Goal: Task Accomplishment & Management: Use online tool/utility

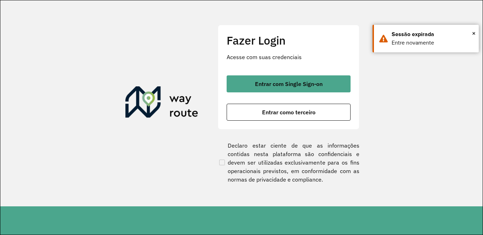
click at [264, 93] on div "Entrar com Single Sign-on Entrar como terceiro" at bounding box center [289, 97] width 124 height 45
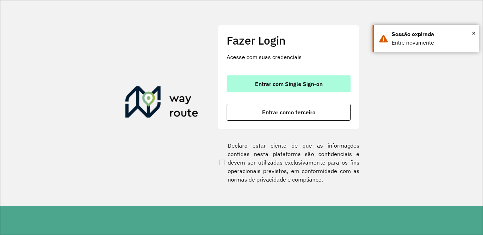
click at [266, 87] on span "Entrar com Single Sign-on" at bounding box center [289, 84] width 68 height 6
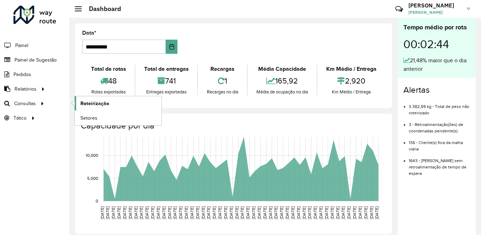
click at [110, 100] on link "Roteirização" at bounding box center [118, 103] width 87 height 14
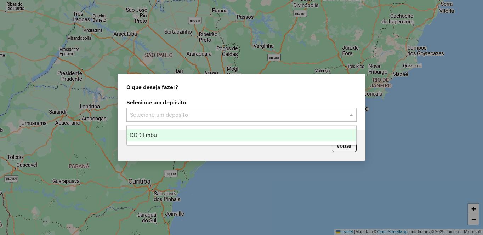
click at [148, 112] on input "text" at bounding box center [234, 115] width 209 height 8
click at [149, 137] on span "CDD Embu" at bounding box center [143, 135] width 27 height 6
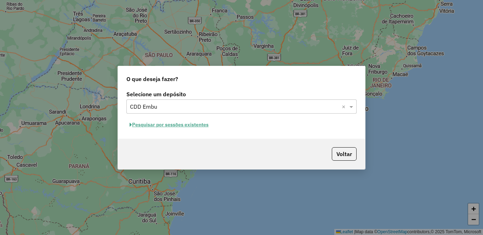
click at [155, 129] on button "Pesquisar por sessões existentes" at bounding box center [168, 124] width 85 height 11
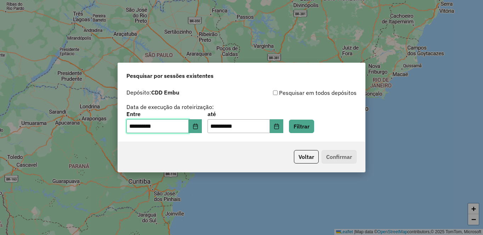
click at [155, 123] on input "**********" at bounding box center [157, 126] width 62 height 14
click at [314, 124] on button "Filtrar" at bounding box center [301, 126] width 25 height 13
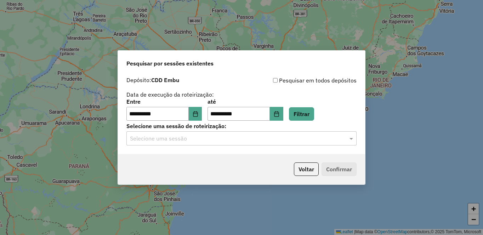
click at [176, 139] on input "text" at bounding box center [234, 139] width 209 height 8
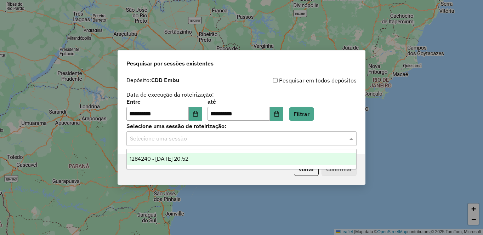
click at [158, 159] on span "1284240 - 27/09/2025 20:52" at bounding box center [159, 159] width 59 height 6
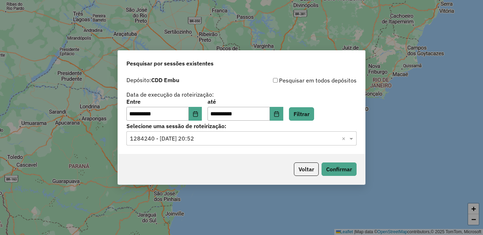
click at [344, 158] on div "Voltar Confirmar" at bounding box center [241, 169] width 247 height 30
click at [340, 163] on button "Confirmar" at bounding box center [338, 169] width 35 height 13
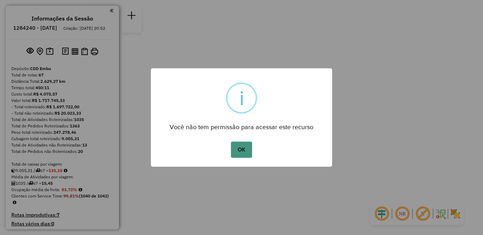
click at [245, 147] on button "OK" at bounding box center [241, 150] width 21 height 16
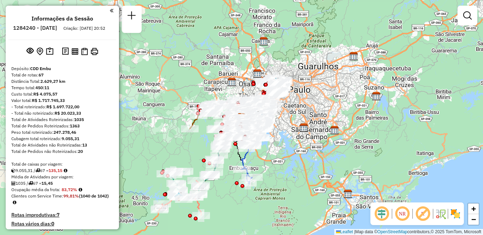
click at [452, 215] on img at bounding box center [455, 213] width 11 height 11
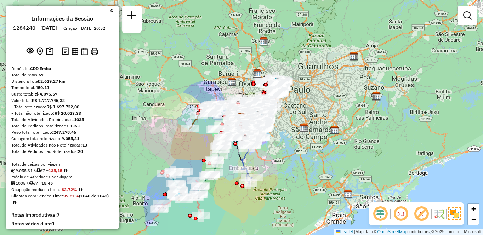
click at [425, 214] on em at bounding box center [421, 213] width 17 height 17
click at [397, 213] on em at bounding box center [400, 213] width 17 height 17
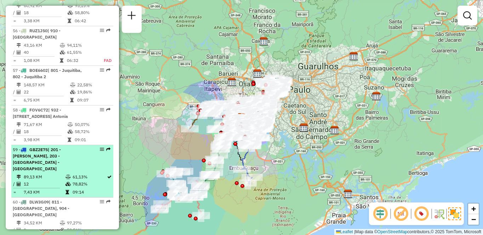
select select "**********"
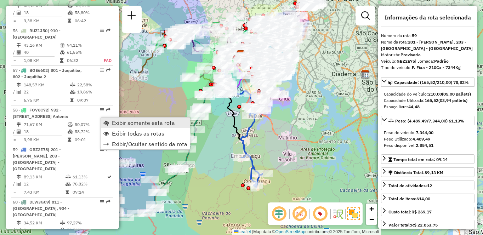
click at [112, 119] on link "Exibir somente esta rota" at bounding box center [145, 123] width 89 height 11
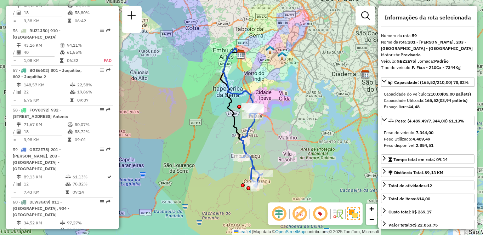
scroll to position [830, 0]
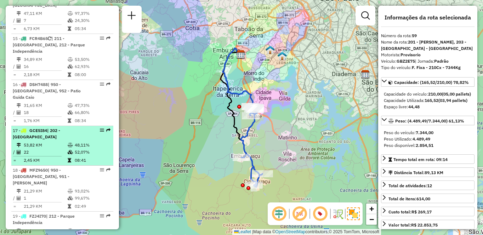
click at [44, 142] on td "53,82 KM" at bounding box center [45, 145] width 44 height 7
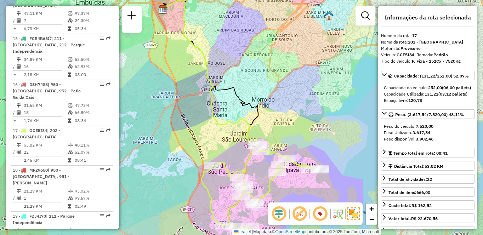
scroll to position [2311, 0]
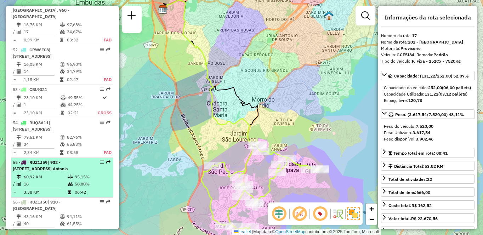
click at [36, 173] on td "60,92 KM" at bounding box center [45, 176] width 44 height 7
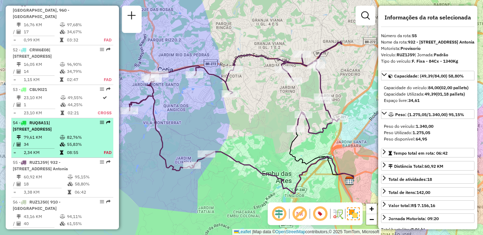
click at [52, 120] on span "| [STREET_ADDRESS]" at bounding box center [32, 126] width 39 height 12
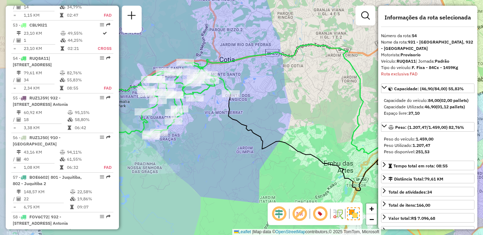
scroll to position [2379, 0]
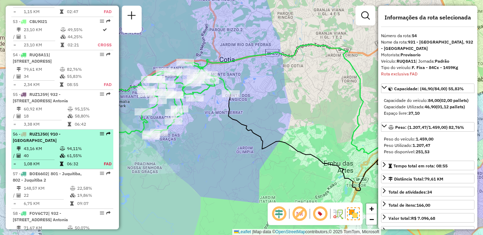
click at [36, 152] on td "40" at bounding box center [41, 155] width 36 height 7
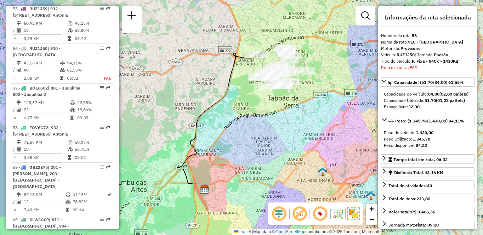
scroll to position [1352, 0]
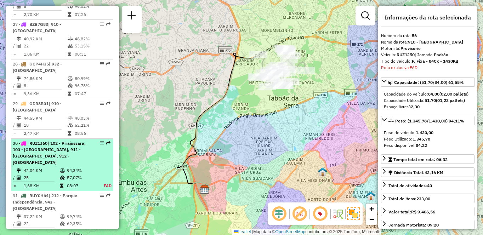
click at [28, 174] on td "25" at bounding box center [41, 177] width 36 height 7
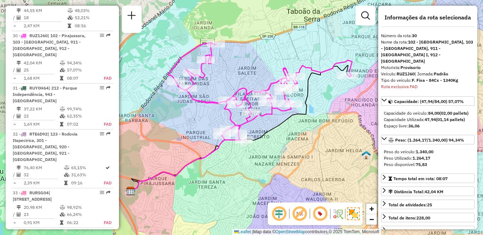
scroll to position [183, 0]
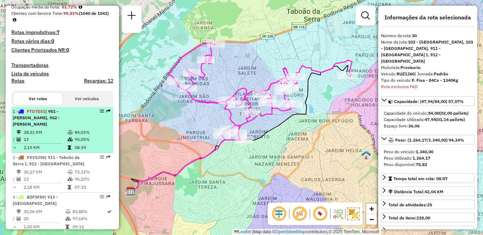
click at [52, 130] on td "28,51 KM" at bounding box center [45, 132] width 44 height 7
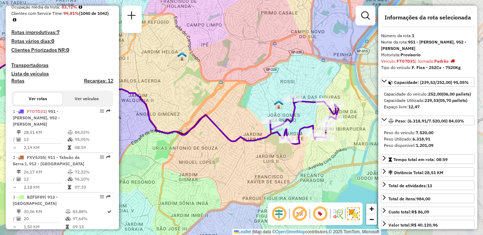
drag, startPoint x: 289, startPoint y: 109, endPoint x: 199, endPoint y: 96, distance: 91.2
click at [199, 96] on div "Janela de atendimento Grade de atendimento Capacidade Transportadoras Veículos …" at bounding box center [241, 117] width 483 height 235
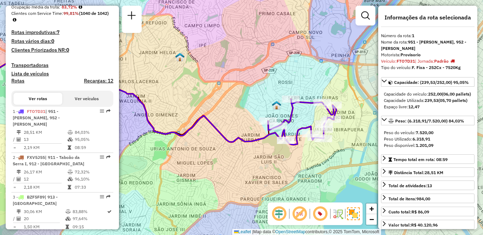
scroll to position [1272, 0]
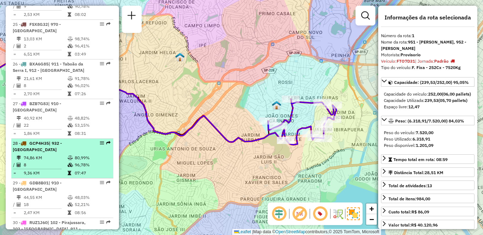
click at [48, 140] on div "28 - GCP4H35 | 932 - [GEOGRAPHIC_DATA]" at bounding box center [50, 146] width 75 height 13
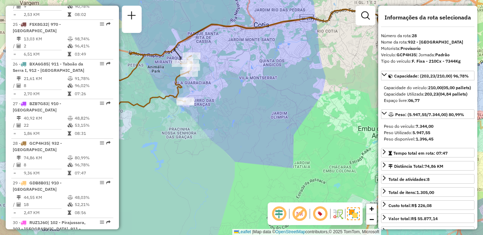
scroll to position [2437, 0]
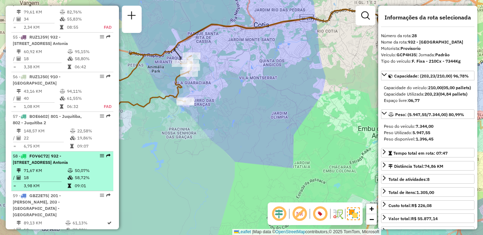
click at [40, 153] on div "58 - FOV6C72 | 932 - [STREET_ADDRESS]" at bounding box center [50, 159] width 75 height 13
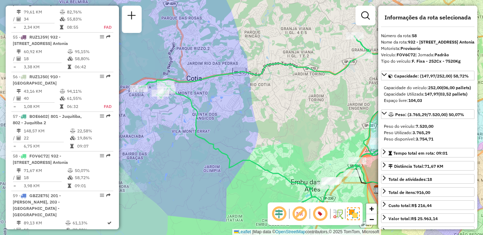
drag, startPoint x: 250, startPoint y: 145, endPoint x: 281, endPoint y: 128, distance: 35.8
click at [284, 143] on div "Janela de atendimento Grade de atendimento Capacidade Transportadoras Veículos …" at bounding box center [241, 117] width 483 height 235
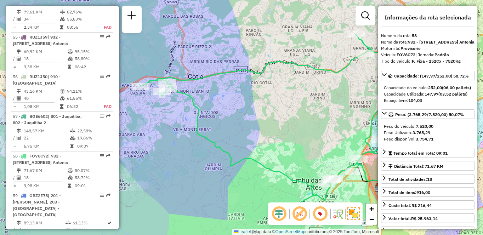
scroll to position [1153, 0]
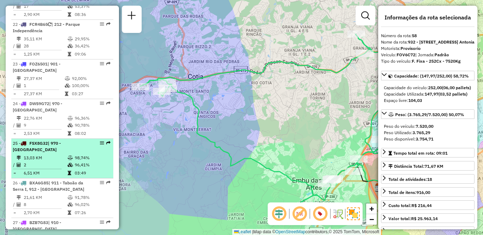
click at [44, 154] on td "13,03 KM" at bounding box center [45, 157] width 44 height 7
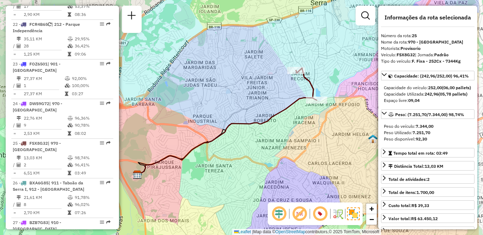
drag, startPoint x: 281, startPoint y: 95, endPoint x: 259, endPoint y: 90, distance: 22.8
click at [221, 100] on div "Janela de atendimento Grade de atendimento Capacidade Transportadoras Veículos …" at bounding box center [241, 117] width 483 height 235
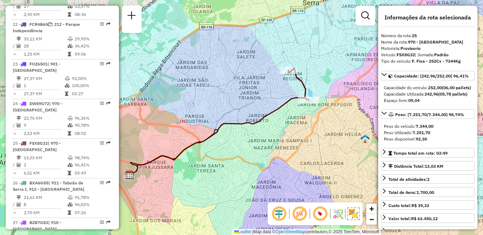
scroll to position [1272, 0]
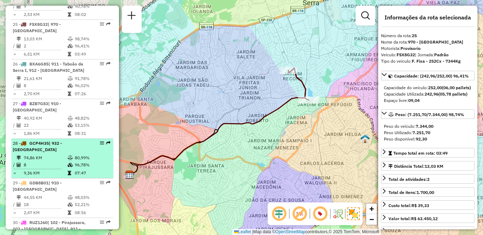
click at [64, 140] on div "28 - GCP4H35 | 932 - [GEOGRAPHIC_DATA]" at bounding box center [50, 146] width 75 height 13
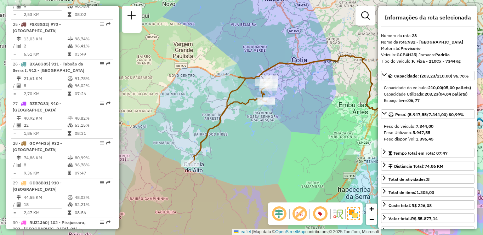
drag, startPoint x: 190, startPoint y: 146, endPoint x: 255, endPoint y: 143, distance: 64.5
click at [255, 143] on div "Janela de atendimento Grade de atendimento Capacidade Transportadoras Veículos …" at bounding box center [241, 117] width 483 height 235
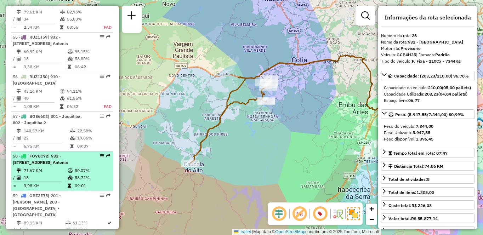
click at [42, 174] on td "18" at bounding box center [45, 177] width 44 height 7
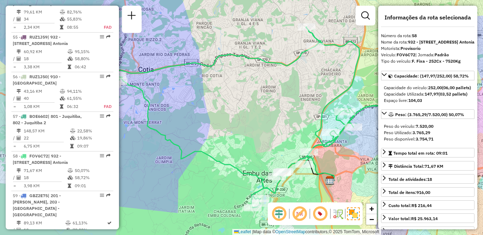
scroll to position [1233, 0]
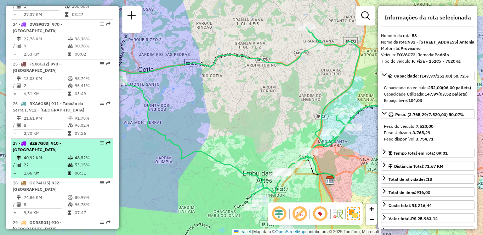
click at [57, 161] on td "22" at bounding box center [45, 164] width 44 height 7
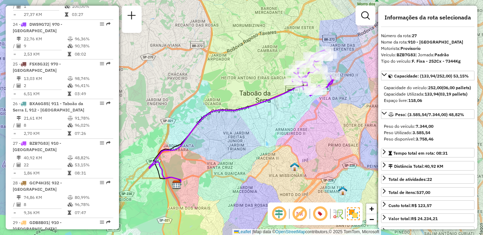
scroll to position [988, 0]
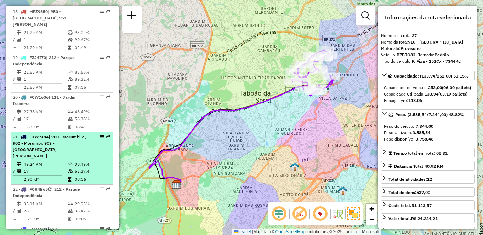
click at [45, 161] on td "49,24 KM" at bounding box center [45, 164] width 44 height 7
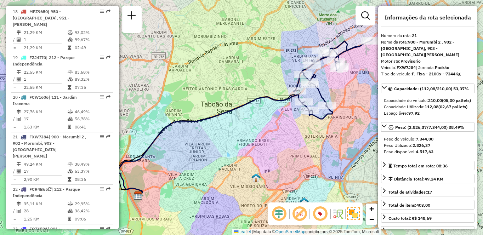
scroll to position [744, 0]
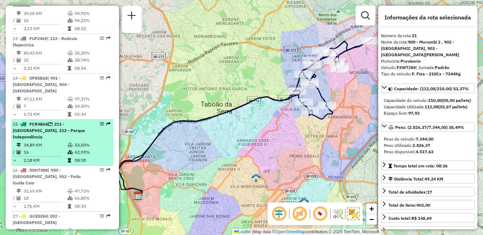
click at [44, 124] on span "| 211 - [GEOGRAPHIC_DATA], 212 - Parque Independência" at bounding box center [49, 130] width 72 height 18
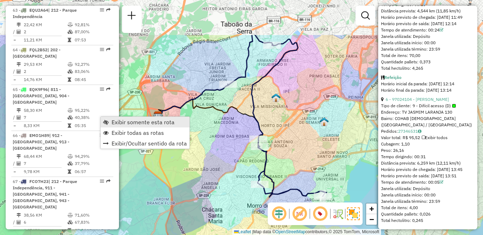
scroll to position [927, 0]
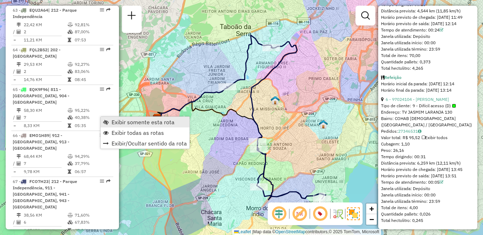
click at [107, 119] on span "Exibir somente esta rota" at bounding box center [106, 122] width 6 height 6
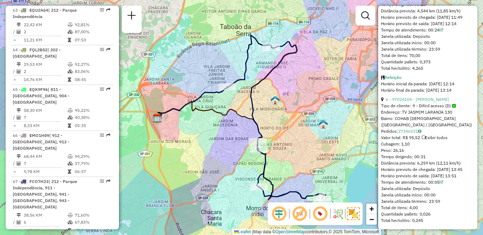
scroll to position [586, 0]
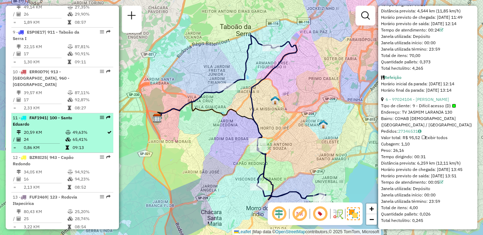
click at [68, 127] on div "11 - FAF1941 | 100 - Santo Eduardo" at bounding box center [50, 121] width 75 height 13
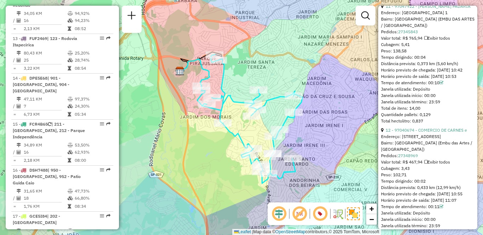
scroll to position [1035, 0]
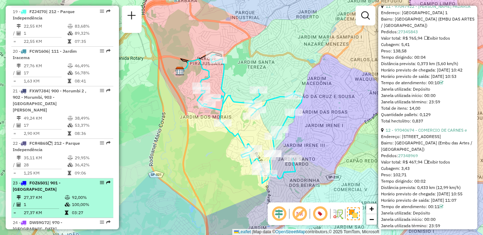
click at [46, 178] on li "23 - FOZ6501 | 901 - [GEOGRAPHIC_DATA] 27,37 KM 92,00% / 1 100,00% = 27,37 KM 0…" at bounding box center [62, 198] width 102 height 40
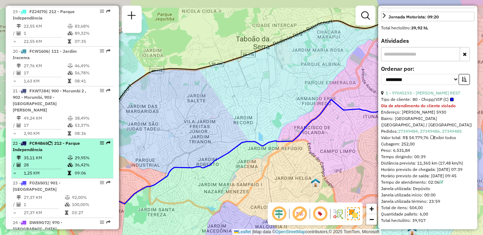
click at [54, 154] on td "35,11 KM" at bounding box center [45, 157] width 44 height 7
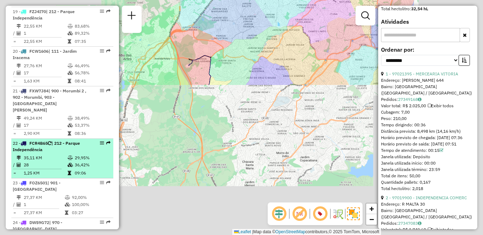
scroll to position [1490, 0]
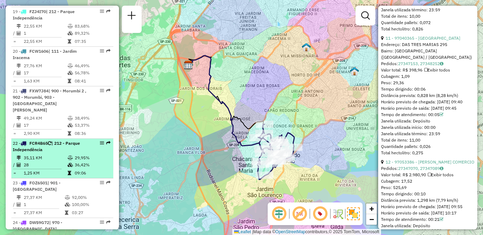
click at [63, 154] on td "35,11 KM" at bounding box center [45, 157] width 44 height 7
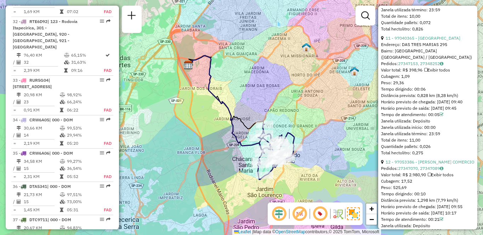
scroll to position [586, 0]
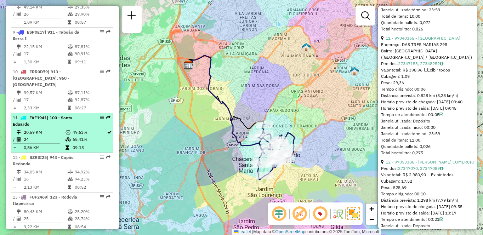
click at [34, 118] on span "FAF1941" at bounding box center [37, 117] width 17 height 5
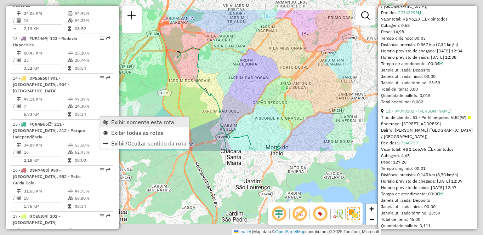
scroll to position [1496, 0]
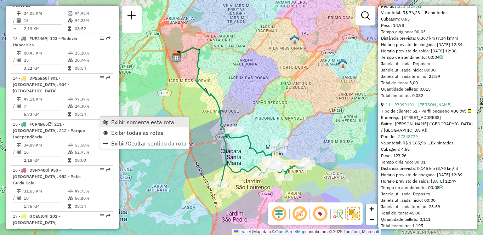
click at [114, 120] on span "Exibir somente esta rota" at bounding box center [142, 122] width 63 height 6
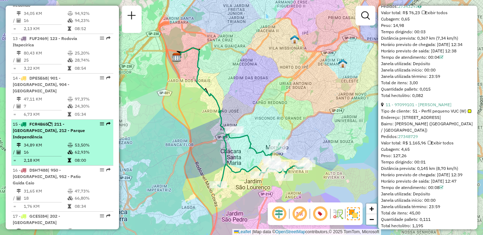
click at [62, 131] on div "15 - FCR4B65 | 211 - [GEOGRAPHIC_DATA], 212 - [GEOGRAPHIC_DATA]" at bounding box center [50, 130] width 75 height 19
click at [43, 122] on span "| 211 - [GEOGRAPHIC_DATA], 212 - Parque Independência" at bounding box center [49, 130] width 72 height 18
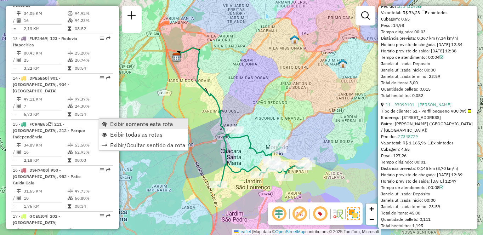
click at [109, 121] on link "Exibir somente esta rota" at bounding box center [143, 124] width 89 height 11
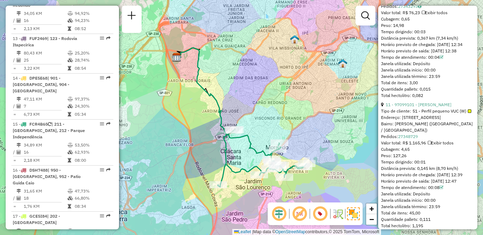
scroll to position [1035, 0]
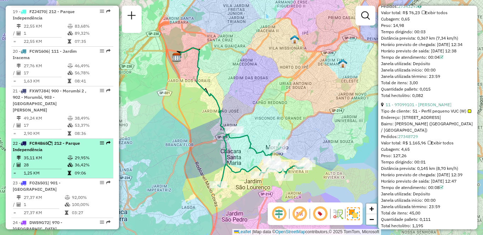
click at [33, 141] on span "FCR4B65" at bounding box center [38, 143] width 18 height 5
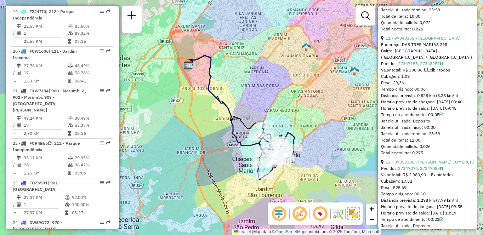
scroll to position [460, 0]
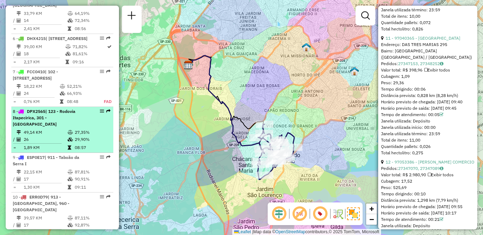
click at [50, 151] on td "1,89 KM" at bounding box center [45, 147] width 44 height 7
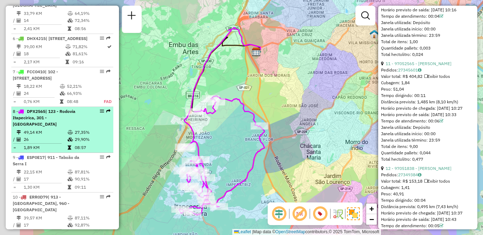
scroll to position [1496, 0]
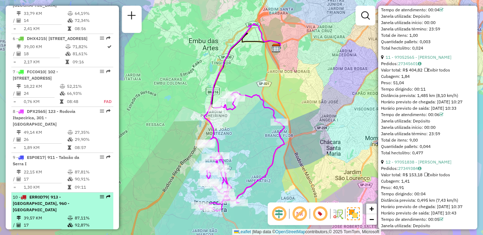
click at [53, 218] on td "39,57 KM" at bounding box center [45, 218] width 44 height 7
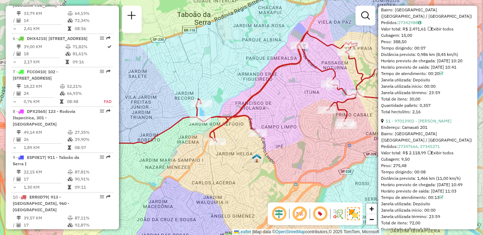
drag, startPoint x: 321, startPoint y: 97, endPoint x: 290, endPoint y: 92, distance: 31.4
click at [290, 93] on div "Janela de atendimento Grade de atendimento Capacidade Transportadoras Veículos …" at bounding box center [241, 117] width 483 height 235
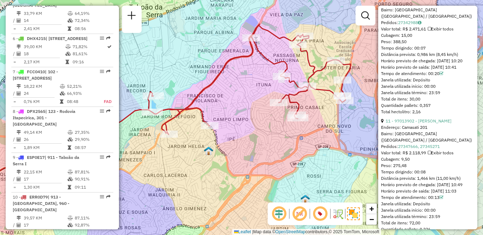
drag, startPoint x: 288, startPoint y: 109, endPoint x: 239, endPoint y: 102, distance: 49.1
click at [239, 102] on div "Janela de atendimento Grade de atendimento Capacidade Transportadoras Veículos …" at bounding box center [241, 117] width 483 height 235
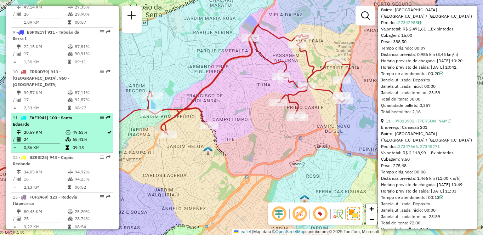
click at [38, 119] on span "FAF1941" at bounding box center [37, 117] width 17 height 5
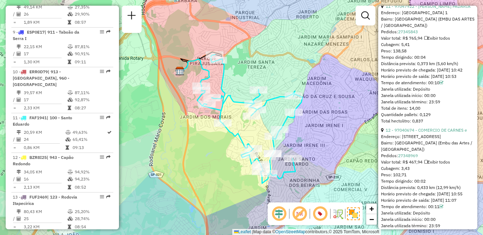
scroll to position [1074, 0]
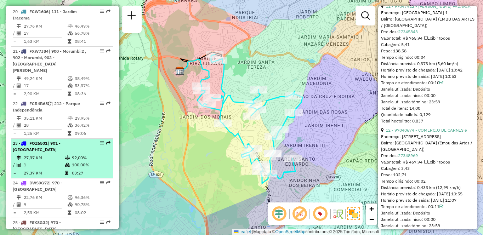
click at [70, 140] on div "23 - FOZ6501 | 901 - [GEOGRAPHIC_DATA]" at bounding box center [50, 146] width 75 height 13
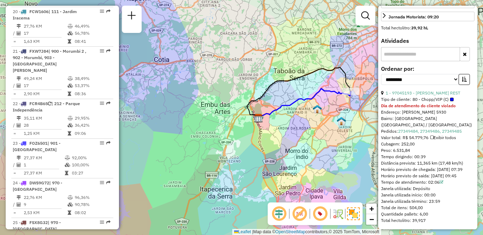
scroll to position [665, 0]
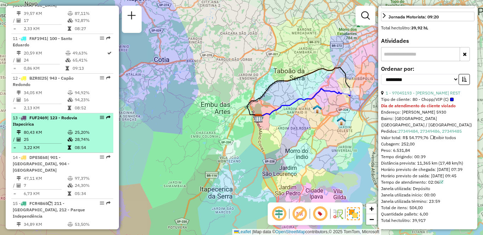
click at [77, 125] on div "13 - FUF2469 | 123 - Rodovia Itapecirica" at bounding box center [50, 121] width 75 height 13
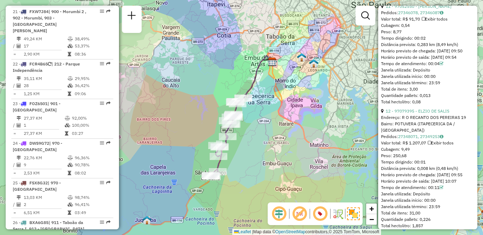
scroll to position [262, 0]
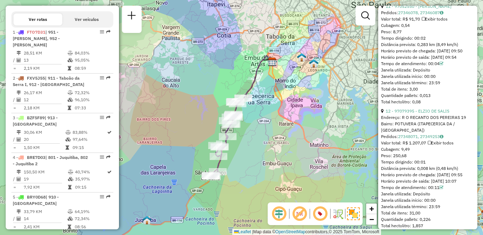
click at [5, 138] on div "Janela de atendimento Grade de atendimento Capacidade Transportadoras Veículos …" at bounding box center [241, 117] width 483 height 235
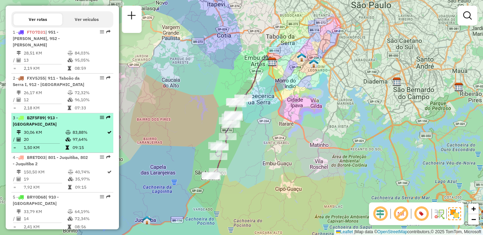
click at [18, 136] on td at bounding box center [19, 139] width 7 height 7
select select "**********"
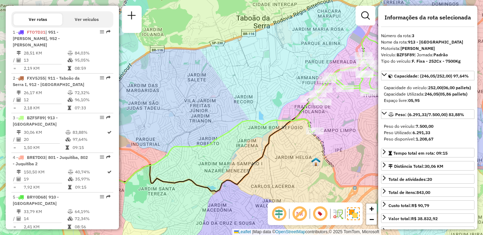
scroll to position [1193, 0]
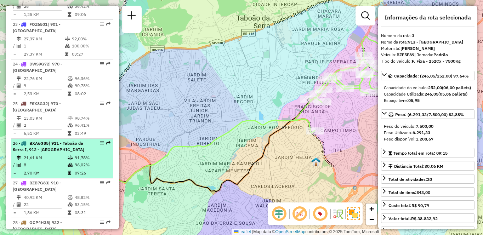
click at [61, 154] on td "21,61 KM" at bounding box center [45, 157] width 44 height 7
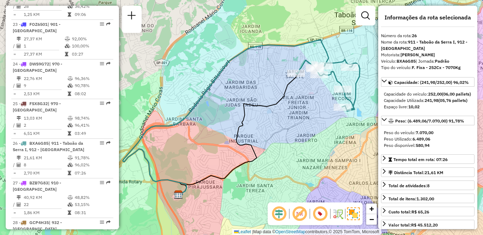
scroll to position [2800, 0]
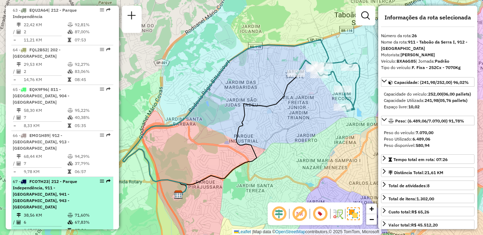
click at [32, 178] on div "67 - FCO7H23 | 212 - Parque Independência, 911 - [STREET_ADDRESS] Redondo" at bounding box center [50, 194] width 75 height 32
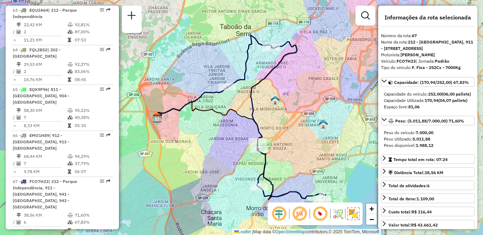
scroll to position [1312, 0]
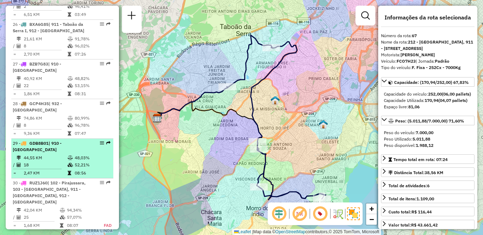
click at [32, 154] on td "44,55 KM" at bounding box center [45, 157] width 44 height 7
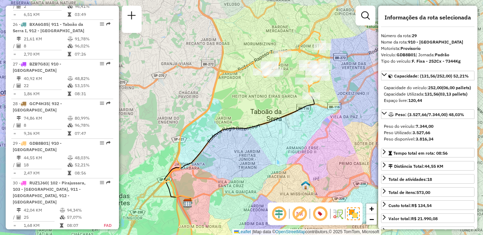
click at [343, 30] on div "Janela de atendimento Grade de atendimento Capacidade Transportadoras Veículos …" at bounding box center [241, 117] width 483 height 235
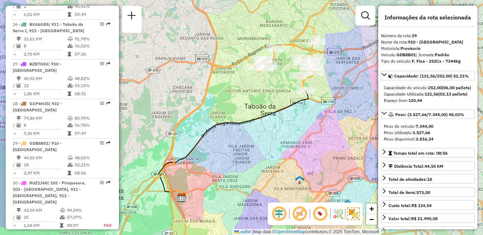
scroll to position [949, 0]
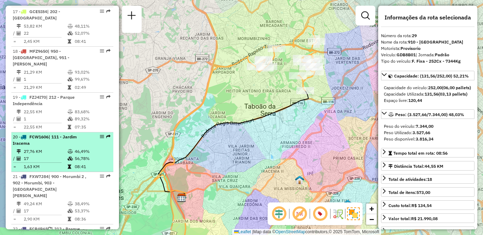
click at [45, 163] on td "1,63 KM" at bounding box center [45, 166] width 44 height 7
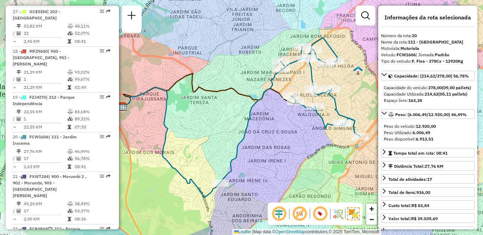
scroll to position [506, 0]
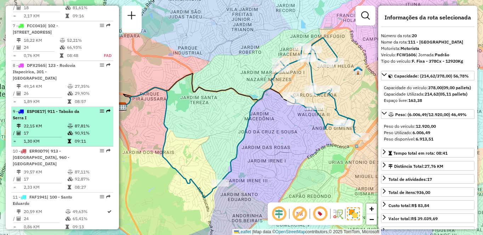
click at [39, 137] on td "17" at bounding box center [45, 133] width 44 height 7
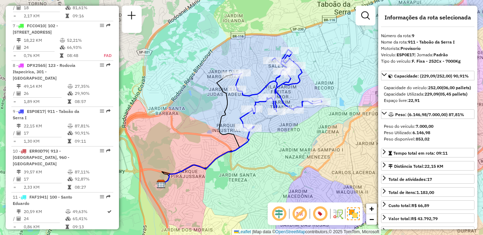
scroll to position [790, 0]
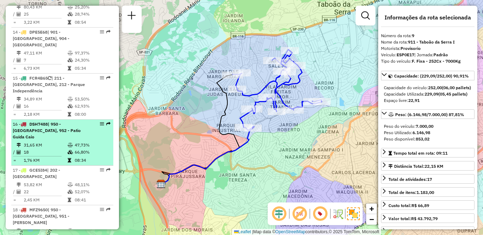
click at [86, 142] on td "47,73%" at bounding box center [92, 145] width 36 height 7
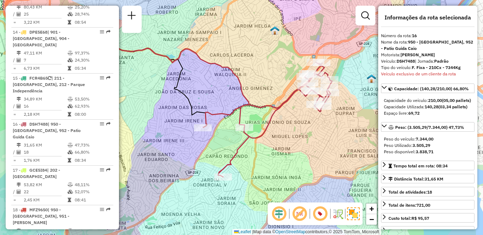
drag, startPoint x: 324, startPoint y: 80, endPoint x: 266, endPoint y: 68, distance: 59.4
click at [266, 68] on div "Janela de atendimento Grade de atendimento Capacidade Transportadoras Veículos …" at bounding box center [241, 117] width 483 height 235
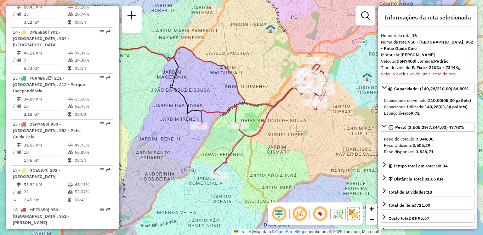
scroll to position [222, 0]
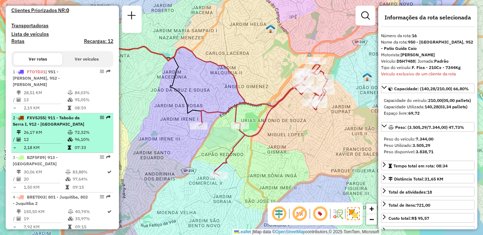
click at [76, 139] on td "96,10%" at bounding box center [92, 139] width 36 height 7
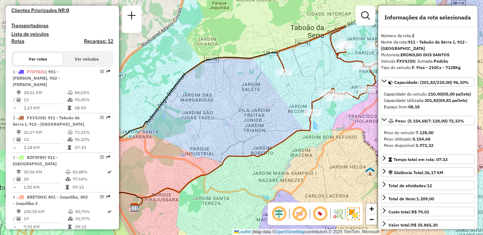
scroll to position [414, 0]
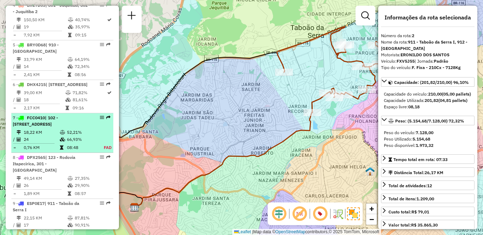
click at [72, 151] on td "08:48" at bounding box center [81, 147] width 29 height 7
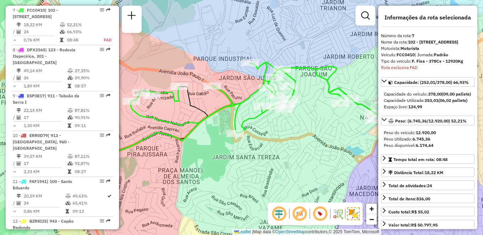
scroll to position [341, 0]
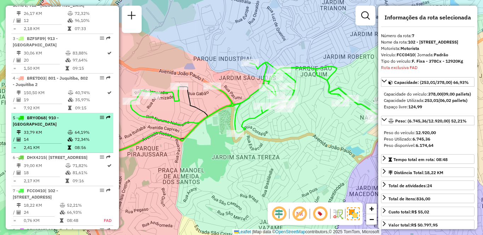
click at [41, 129] on td "33,79 KM" at bounding box center [45, 132] width 44 height 7
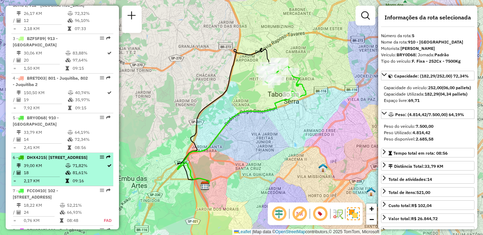
click at [44, 171] on td "18" at bounding box center [44, 172] width 42 height 7
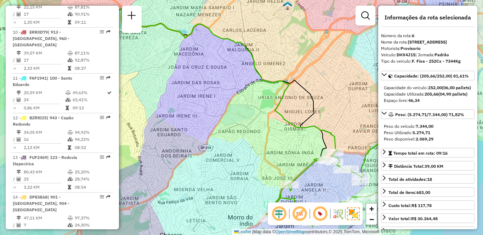
scroll to position [375, 0]
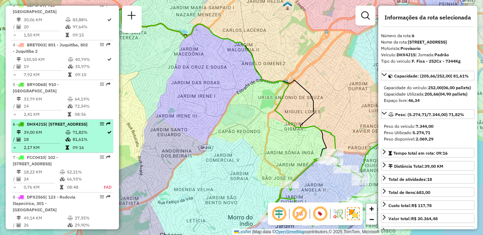
drag, startPoint x: 100, startPoint y: 120, endPoint x: 99, endPoint y: 115, distance: 4.8
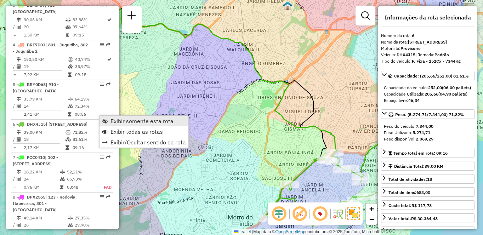
click at [113, 119] on span "Exibir somente esta rota" at bounding box center [141, 121] width 63 height 6
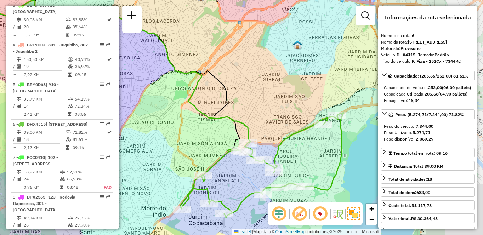
drag, startPoint x: 335, startPoint y: 114, endPoint x: 233, endPoint y: 103, distance: 101.8
click at [233, 103] on div "Janela de atendimento Grade de atendimento Capacidade Transportadoras Veículos …" at bounding box center [241, 117] width 483 height 235
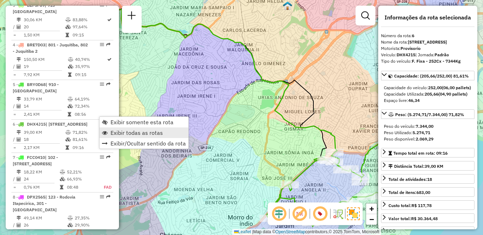
click at [123, 134] on span "Exibir todas as rotas" at bounding box center [136, 133] width 52 height 6
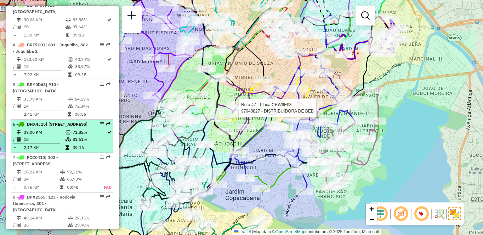
select select "**********"
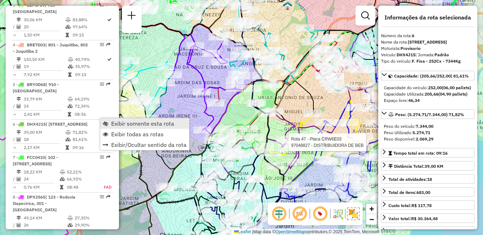
click at [122, 120] on link "Exibir somente esta rota" at bounding box center [144, 123] width 89 height 11
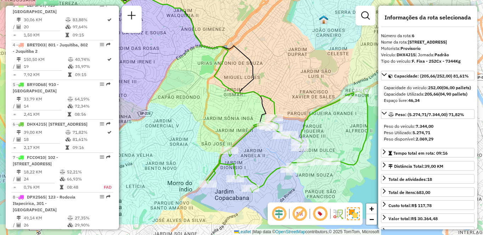
drag, startPoint x: 259, startPoint y: 122, endPoint x: 196, endPoint y: 87, distance: 71.8
click at [196, 87] on div "Janela de atendimento Grade de atendimento Capacidade Transportadoras Veículos …" at bounding box center [241, 117] width 483 height 235
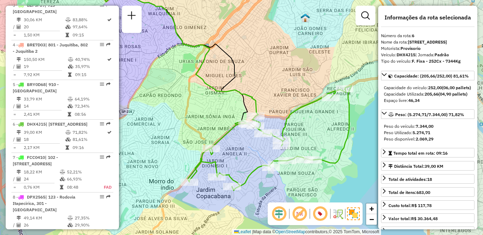
drag, startPoint x: 234, startPoint y: 118, endPoint x: 219, endPoint y: 116, distance: 15.3
click at [219, 116] on div "Janela de atendimento Grade de atendimento Capacidade Transportadoras Veículos …" at bounding box center [241, 117] width 483 height 235
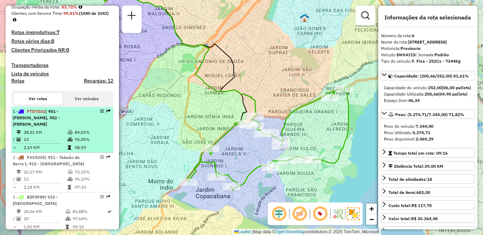
click at [63, 132] on td "28,51 KM" at bounding box center [45, 132] width 44 height 7
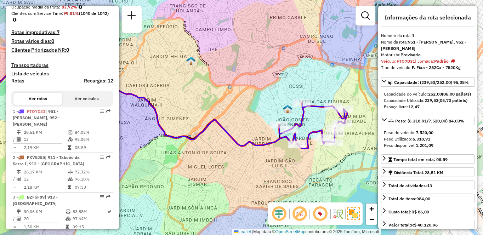
drag, startPoint x: 295, startPoint y: 104, endPoint x: 220, endPoint y: 96, distance: 75.5
click at [220, 96] on div "Janela de atendimento Grade de atendimento Capacidade Transportadoras Veículos …" at bounding box center [241, 117] width 483 height 235
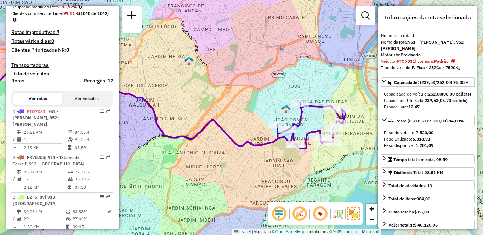
scroll to position [1153, 0]
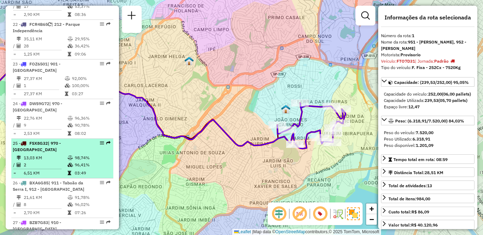
click at [36, 140] on div "25 - FSX8G32 | 970 - [GEOGRAPHIC_DATA]" at bounding box center [50, 146] width 75 height 13
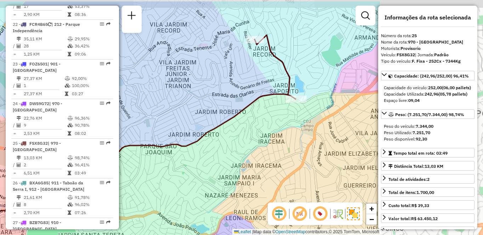
drag, startPoint x: 336, startPoint y: 91, endPoint x: 178, endPoint y: 117, distance: 159.4
click at [178, 117] on div "Janela de atendimento Grade de atendimento Capacidade Transportadoras Veículos …" at bounding box center [241, 117] width 483 height 235
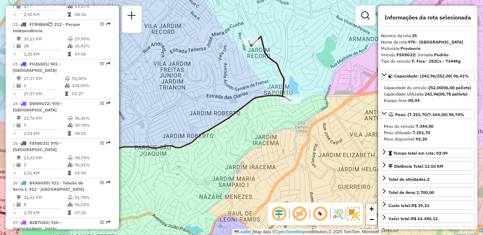
scroll to position [2437, 0]
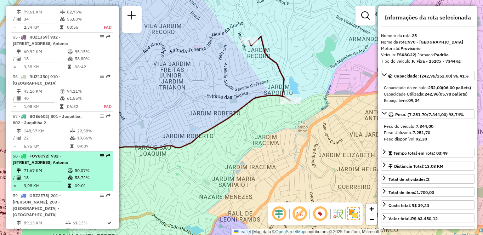
click at [45, 167] on td "71,67 KM" at bounding box center [45, 170] width 44 height 7
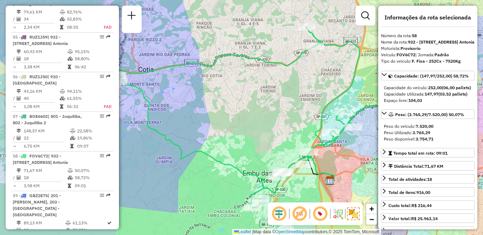
scroll to position [1233, 0]
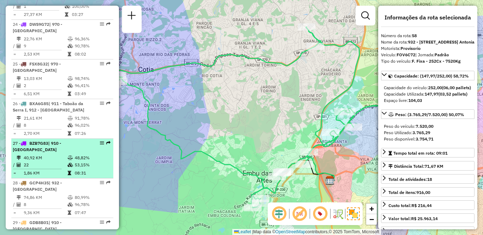
click at [69, 140] on div "27 - BZB7G83 | 910 - [GEOGRAPHIC_DATA]" at bounding box center [50, 146] width 75 height 13
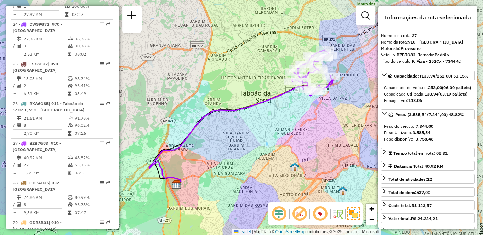
scroll to position [625, 0]
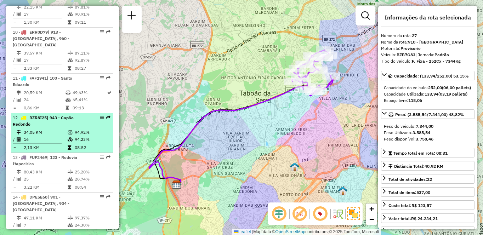
click at [22, 132] on td at bounding box center [19, 132] width 7 height 7
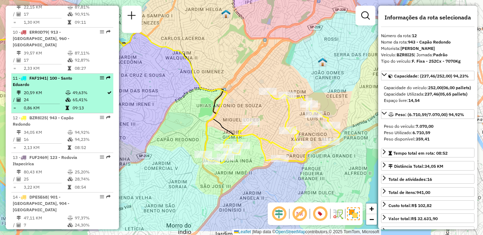
drag, startPoint x: 189, startPoint y: 138, endPoint x: 101, endPoint y: 109, distance: 92.5
click at [101, 109] on hb-router-mapa "Informações da Sessão 1284240 - [DATE] Criação: [DATE] 20:52 Depósito: CDD Embu…" at bounding box center [241, 117] width 483 height 235
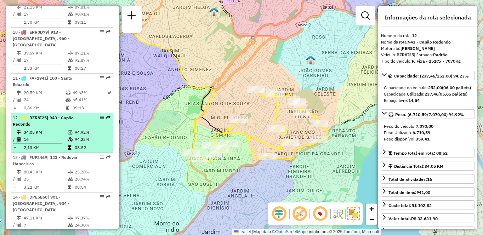
click at [51, 128] on li "12 - BZR8I25 | 943 - [GEOGRAPHIC_DATA] 34,05 KM 94,92% / 16 94,23% = 2,13 KM 08…" at bounding box center [62, 133] width 102 height 40
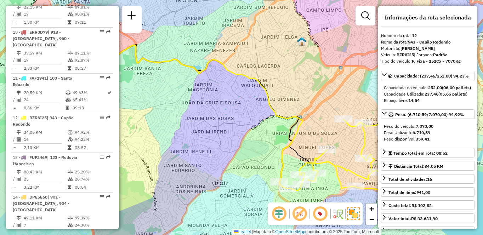
scroll to position [790, 0]
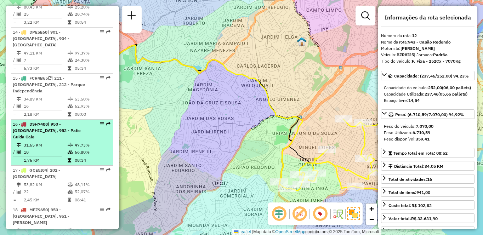
click at [36, 127] on div "16 - DSH7488 | 950 - [GEOGRAPHIC_DATA], 952 - Patio Guida Caio" at bounding box center [50, 130] width 75 height 19
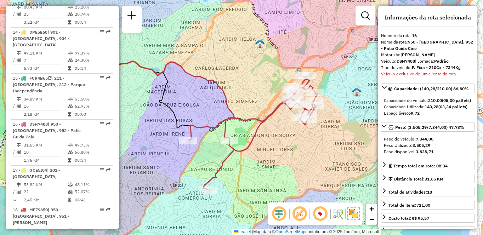
drag, startPoint x: 291, startPoint y: 81, endPoint x: 212, endPoint y: 81, distance: 78.6
click at [212, 81] on icon at bounding box center [129, 93] width 209 height 93
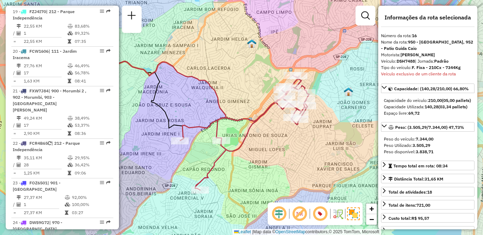
scroll to position [744, 0]
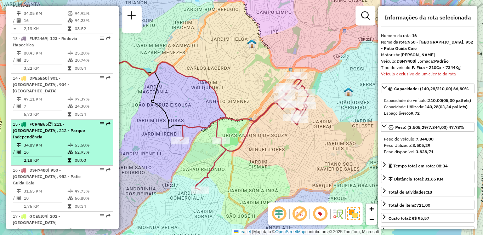
click at [37, 123] on span "| 211 - [GEOGRAPHIC_DATA], 212 - Parque Independência" at bounding box center [49, 130] width 72 height 18
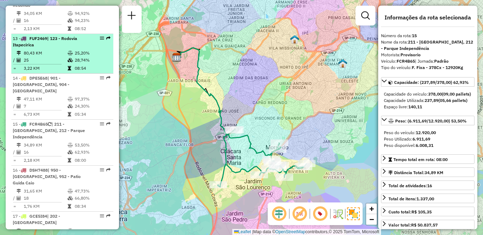
click at [67, 43] on div "13 - FUF2469 | 123 - Rodovia Itapecirica" at bounding box center [50, 41] width 75 height 13
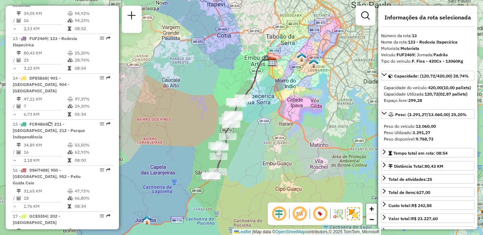
scroll to position [625, 0]
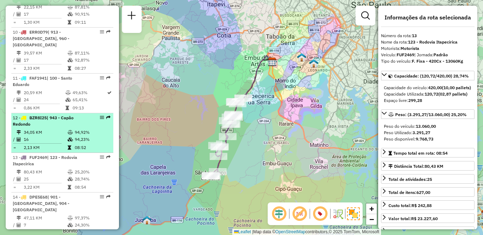
click at [65, 127] on li "12 - BZR8I25 | 943 - [GEOGRAPHIC_DATA] 34,05 KM 94,92% / 16 94,23% = 2,13 KM 08…" at bounding box center [62, 133] width 102 height 40
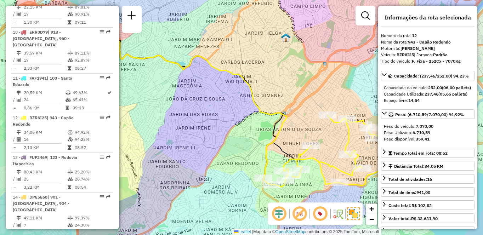
drag, startPoint x: 251, startPoint y: 153, endPoint x: 230, endPoint y: 147, distance: 21.7
click at [230, 147] on div "Janela de atendimento Grade de atendimento Capacidade Transportadoras Veículos …" at bounding box center [241, 117] width 483 height 235
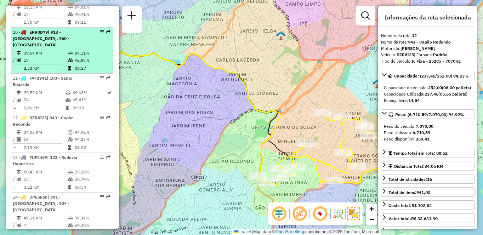
click at [72, 55] on td at bounding box center [70, 53] width 7 height 7
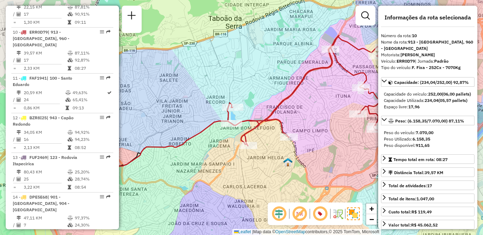
scroll to position [2800, 0]
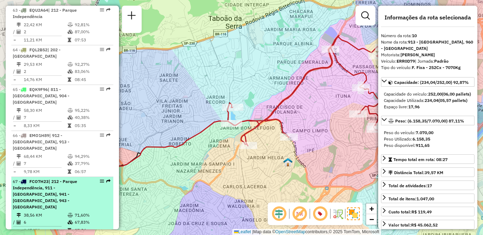
click at [68, 178] on div "67 - FCO7H23 | 212 - Parque Independência, 911 - [STREET_ADDRESS] Redondo" at bounding box center [50, 194] width 75 height 32
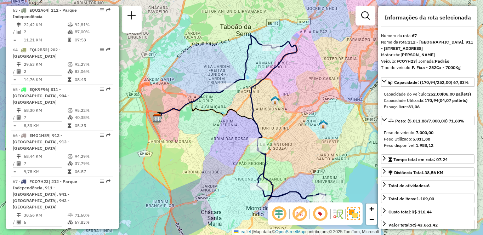
scroll to position [1272, 0]
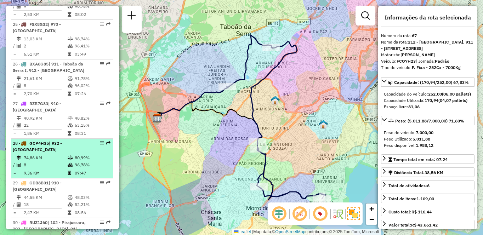
click at [43, 161] on td "8" at bounding box center [45, 164] width 44 height 7
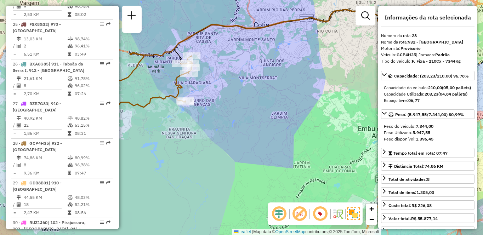
click at [281, 5] on div "Janela de atendimento Grade de atendimento Capacidade Transportadoras Veículos …" at bounding box center [241, 117] width 483 height 235
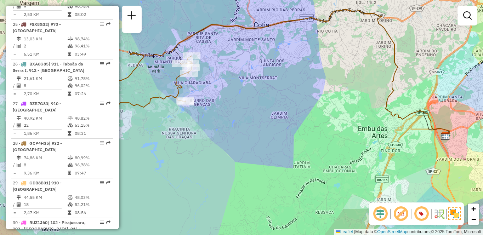
scroll to position [665, 0]
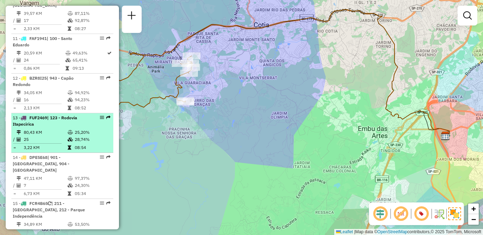
click at [41, 122] on div "13 - FUF2469 | 123 - Rodovia Itapecirica" at bounding box center [50, 121] width 75 height 13
select select "**********"
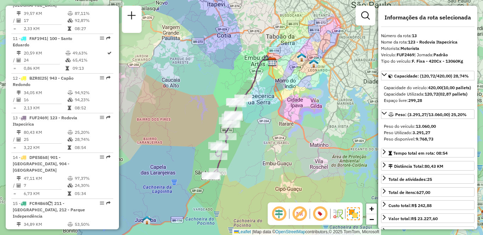
scroll to position [546, 0]
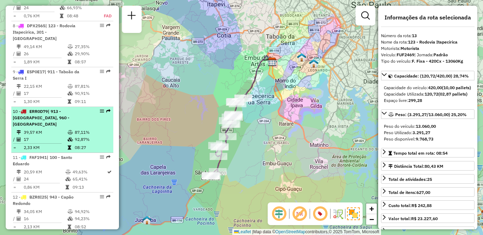
click at [77, 137] on td "92,87%" at bounding box center [92, 139] width 36 height 7
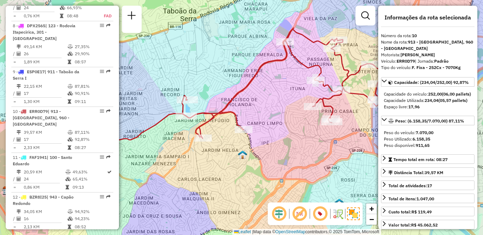
drag, startPoint x: 321, startPoint y: 111, endPoint x: 269, endPoint y: 103, distance: 52.0
click at [269, 103] on div "Janela de atendimento Grade de atendimento Capacidade Transportadoras Veículos …" at bounding box center [241, 117] width 483 height 235
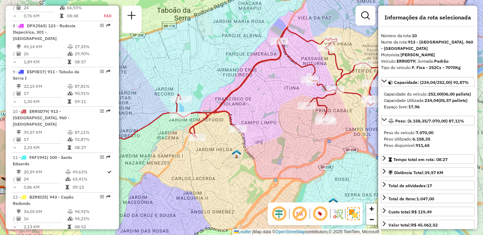
scroll to position [2800, 0]
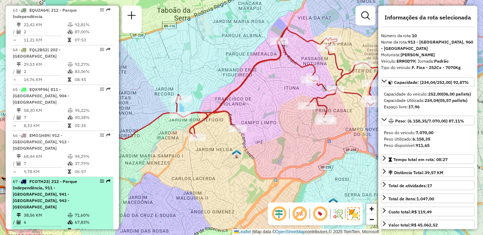
click at [56, 178] on div "67 - FCO7H23 | 212 - Parque Independência, 911 - [STREET_ADDRESS] Redondo" at bounding box center [50, 194] width 75 height 32
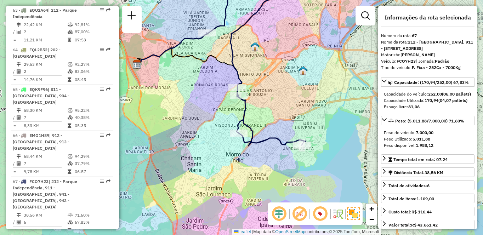
drag, startPoint x: 284, startPoint y: 98, endPoint x: 304, endPoint y: 97, distance: 19.9
click at [304, 97] on div "Janela de atendimento Grade de atendimento Capacidade Transportadoras Veículos …" at bounding box center [241, 117] width 483 height 235
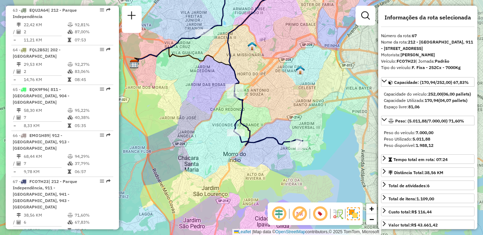
click at [304, 97] on div "Janela de atendimento Grade de atendimento Capacidade Transportadoras Veículos …" at bounding box center [241, 117] width 483 height 235
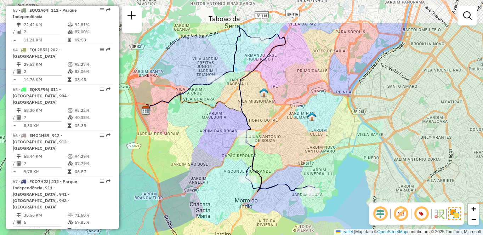
drag, startPoint x: 193, startPoint y: 75, endPoint x: 204, endPoint y: 123, distance: 49.2
click at [204, 123] on div "Janela de atendimento Grade de atendimento Capacidade Transportadoras Veículos …" at bounding box center [241, 117] width 483 height 235
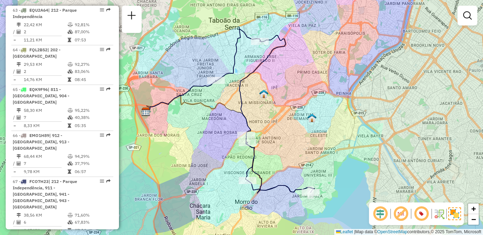
scroll to position [1193, 0]
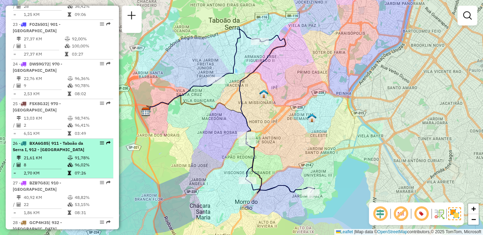
click at [81, 140] on div "26 - BXA6G85 | 911 - [GEOGRAPHIC_DATA], 912 - [GEOGRAPHIC_DATA]" at bounding box center [50, 146] width 75 height 13
select select "**********"
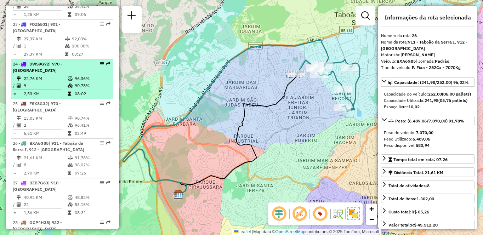
click at [68, 76] on icon at bounding box center [70, 78] width 5 height 4
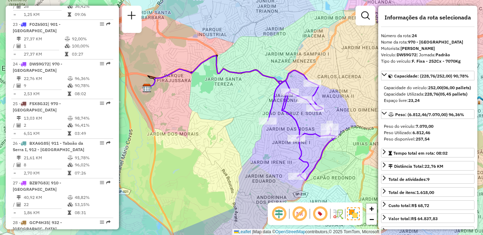
scroll to position [262, 0]
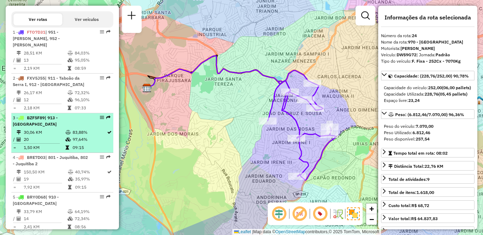
click at [45, 139] on td "20" at bounding box center [44, 139] width 42 height 7
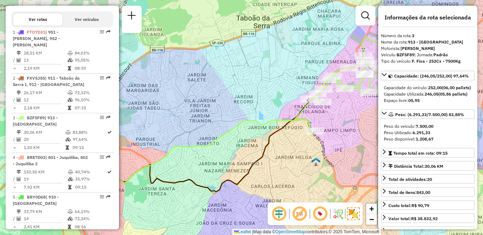
scroll to position [665, 0]
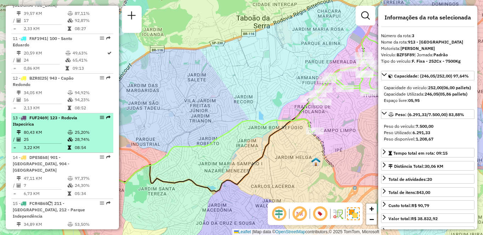
click at [98, 141] on td "28,74%" at bounding box center [92, 139] width 36 height 7
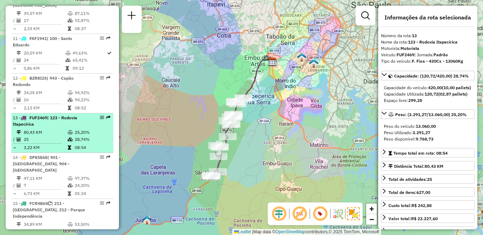
click at [39, 122] on div "13 - FUF2469 | 123 - Rodovia Itapecirica" at bounding box center [50, 121] width 75 height 13
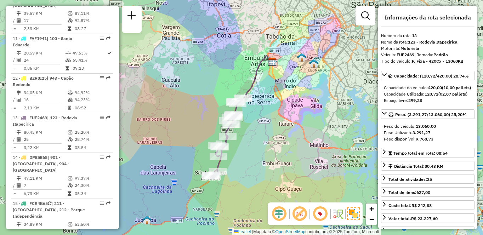
scroll to position [546, 0]
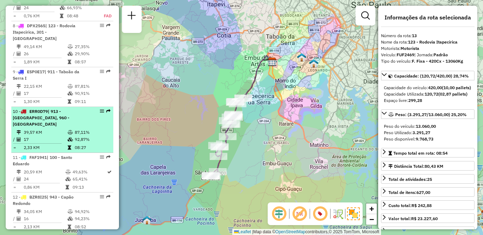
click at [71, 121] on div "10 - ERR0D79 | 913 - [GEOGRAPHIC_DATA], 960 - [GEOGRAPHIC_DATA]" at bounding box center [50, 117] width 75 height 19
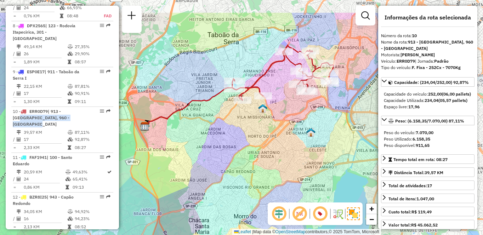
drag, startPoint x: 295, startPoint y: 103, endPoint x: 175, endPoint y: 139, distance: 125.0
click at [175, 139] on div "Janela de atendimento Grade de atendimento Capacidade Transportadoras Veículos …" at bounding box center [241, 117] width 483 height 235
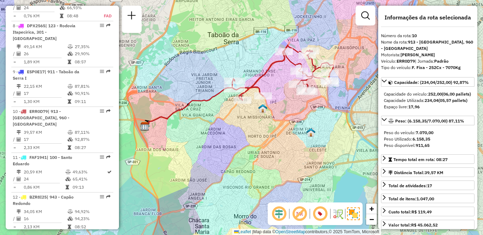
scroll to position [2641, 0]
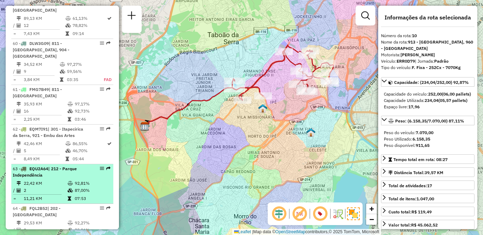
click at [57, 166] on div "63 - EQU2A64 | 212 - Parque Independência" at bounding box center [50, 172] width 75 height 13
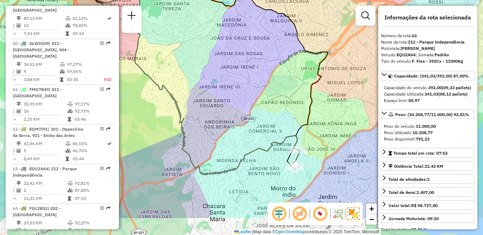
drag, startPoint x: 282, startPoint y: 161, endPoint x: 226, endPoint y: 99, distance: 84.0
click at [226, 99] on div "Janela de atendimento Grade de atendimento Capacidade Transportadoras Veículos …" at bounding box center [241, 117] width 483 height 235
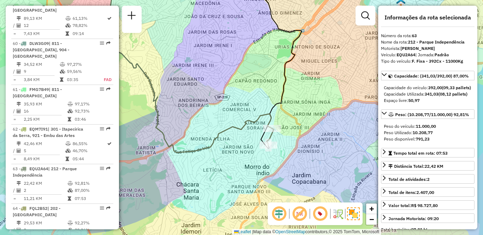
scroll to position [1233, 0]
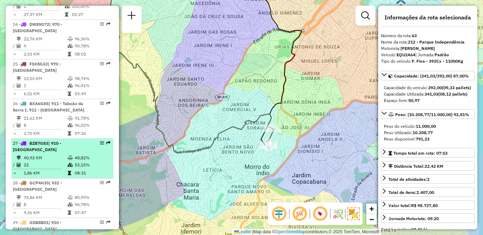
click at [45, 161] on td "22" at bounding box center [45, 164] width 44 height 7
